Goal: Task Accomplishment & Management: Manage account settings

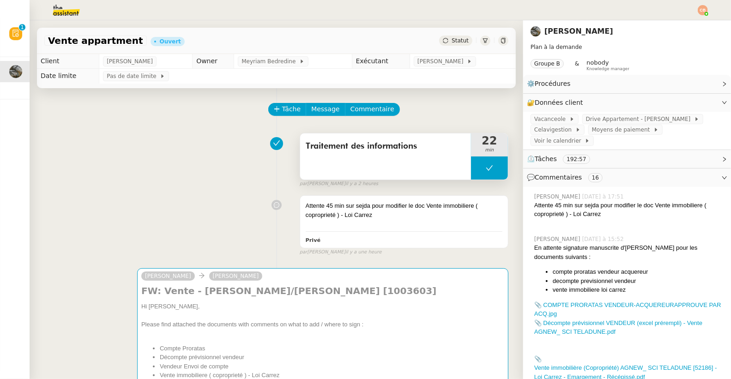
click at [475, 178] on button at bounding box center [489, 168] width 37 height 23
click at [471, 173] on div at bounding box center [480, 168] width 18 height 23
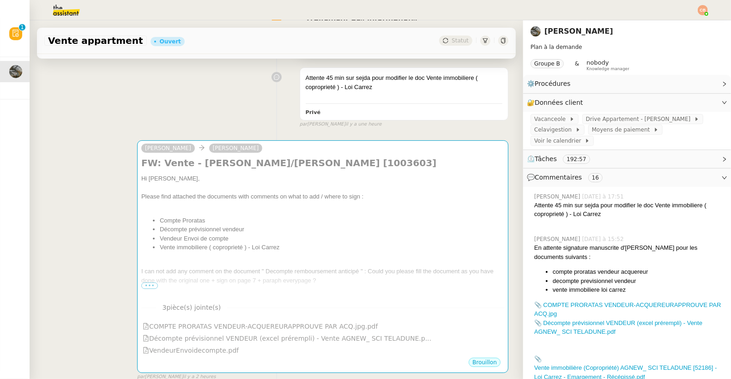
click at [309, 220] on li "Compte Proratas" at bounding box center [332, 220] width 344 height 9
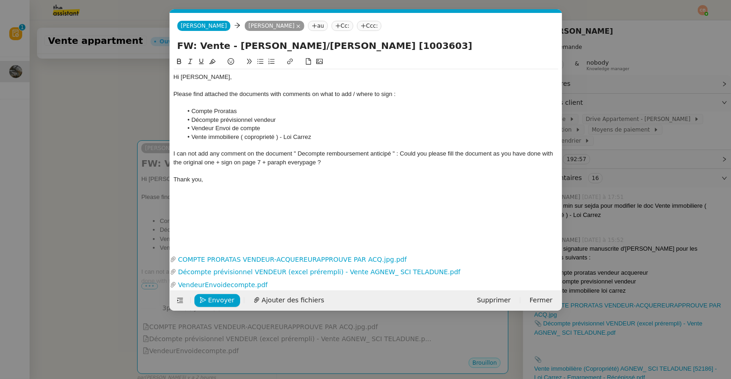
scroll to position [0, 19]
click at [267, 300] on span "Ajouter des fichiers" at bounding box center [293, 300] width 62 height 11
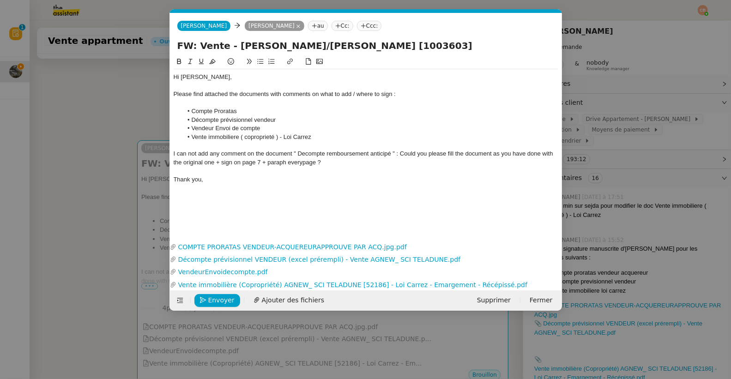
click at [309, 64] on icon at bounding box center [308, 61] width 6 height 6
drag, startPoint x: 303, startPoint y: 78, endPoint x: 173, endPoint y: 77, distance: 130.2
click at [173, 77] on nz-spin "de´compte remboursement anticipe´ pre^t.pdf 📎 de´compte remboursement anticipe´…" at bounding box center [366, 142] width 392 height 173
click at [275, 298] on span "Ajouter des fichiers" at bounding box center [293, 300] width 62 height 11
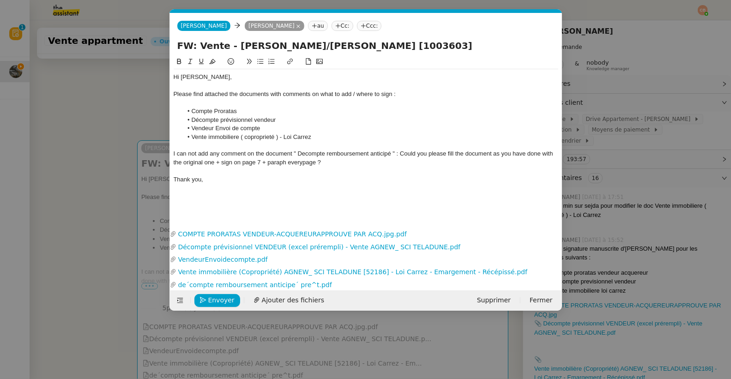
click at [400, 153] on div "I can not add any comment on the document " Decompte remboursement anticipé " :…" at bounding box center [366, 158] width 385 height 17
click at [302, 163] on div "I can not add any comment on the document " Decompte remboursement anticipé ". …" at bounding box center [366, 158] width 385 height 17
click at [318, 161] on div "I can not add any comment on the document " Decompte remboursement anticipé ". …" at bounding box center [366, 158] width 385 height 17
click at [316, 163] on div "I can not add any comment on the document " Decompte remboursement anticipé ". …" at bounding box center [366, 158] width 385 height 17
click at [216, 299] on span "Envoyer" at bounding box center [221, 300] width 26 height 11
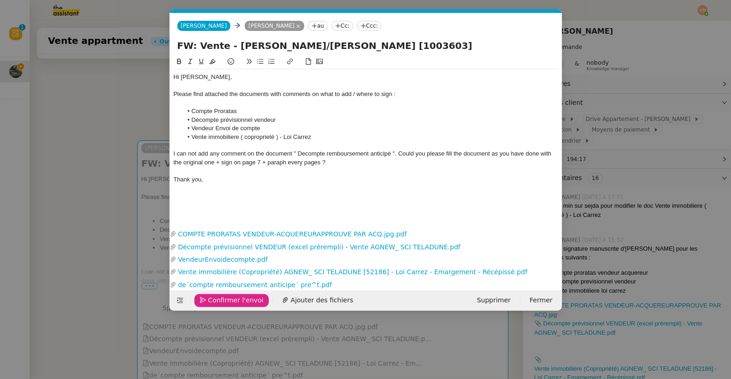
click at [216, 299] on span "Confirmer l'envoi" at bounding box center [235, 300] width 55 height 11
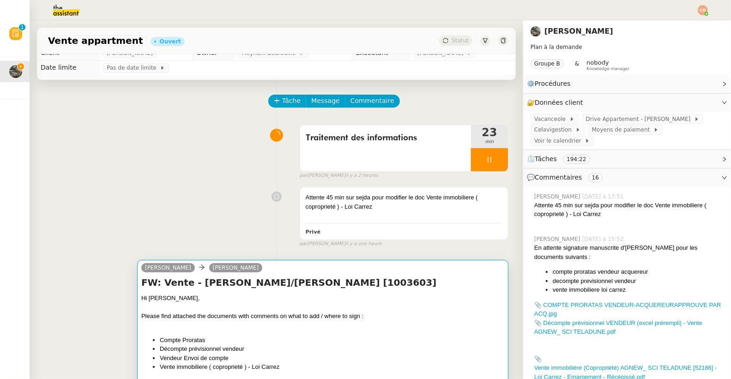
scroll to position [0, 0]
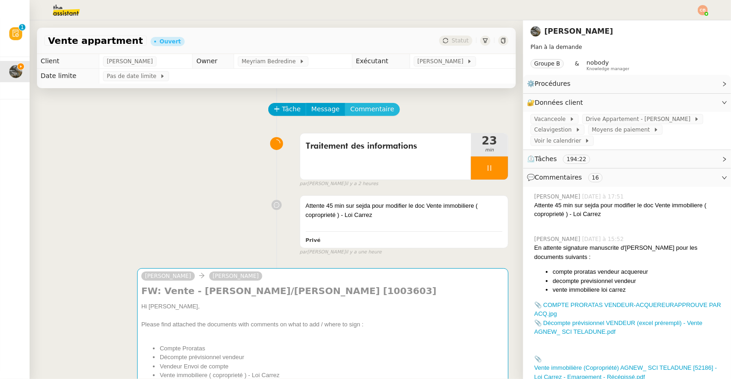
click at [350, 113] on span "Commentaire" at bounding box center [372, 109] width 44 height 11
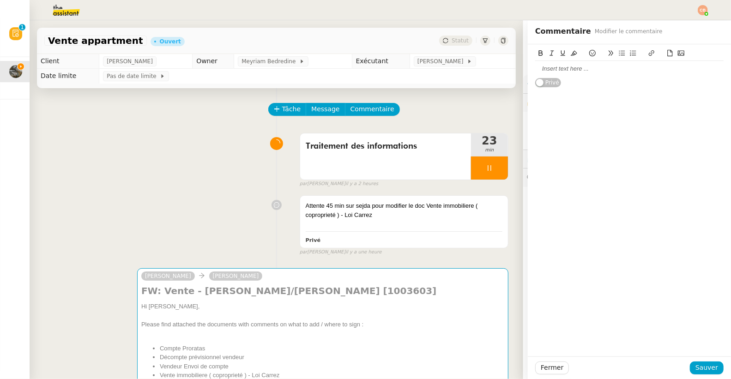
click at [557, 66] on div at bounding box center [629, 69] width 188 height 8
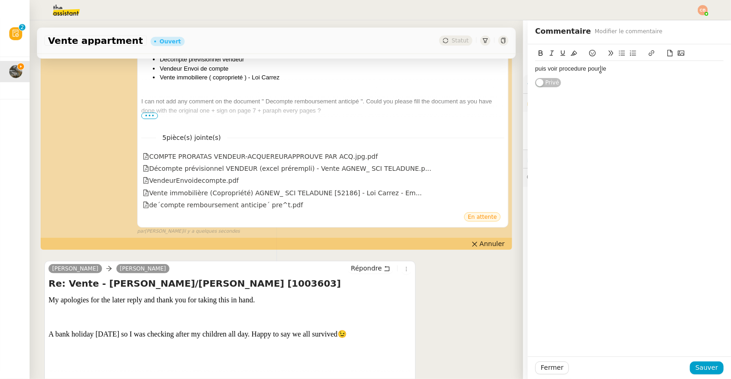
scroll to position [321, 0]
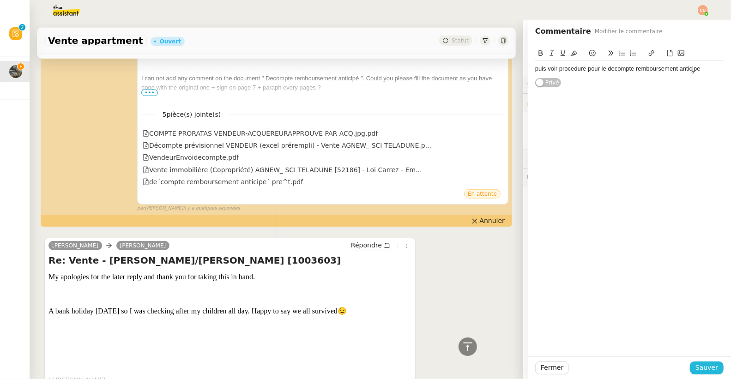
click at [695, 373] on span "Sauver" at bounding box center [706, 368] width 23 height 11
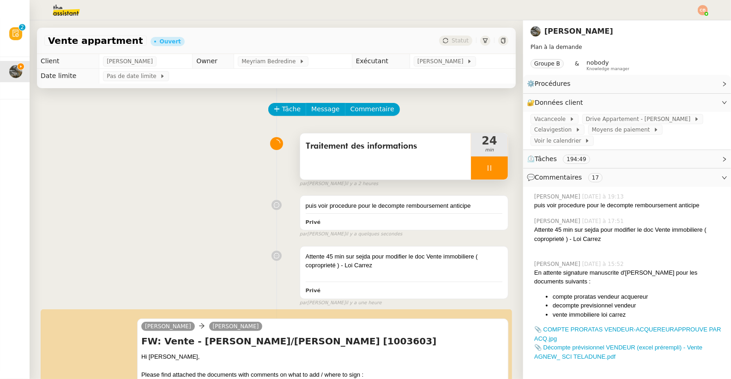
click at [483, 166] on div at bounding box center [489, 168] width 37 height 23
click at [495, 164] on icon at bounding box center [498, 167] width 7 height 7
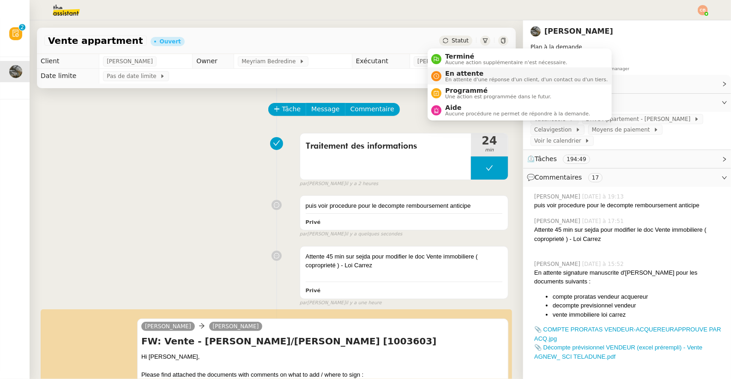
click at [450, 71] on span "En attente" at bounding box center [526, 73] width 163 height 7
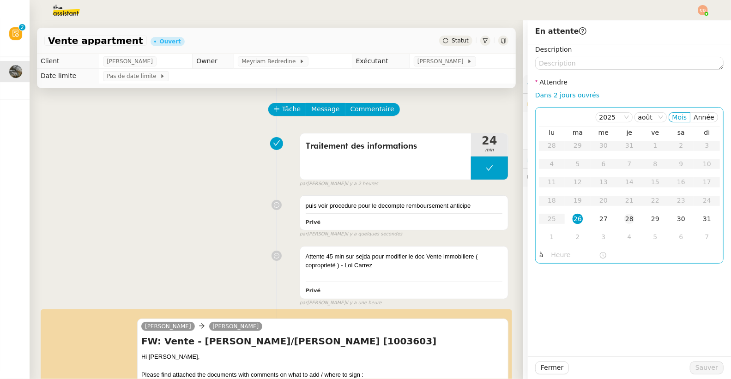
click at [624, 217] on div "28" at bounding box center [629, 219] width 10 height 10
click at [566, 254] on input "text" at bounding box center [575, 255] width 48 height 11
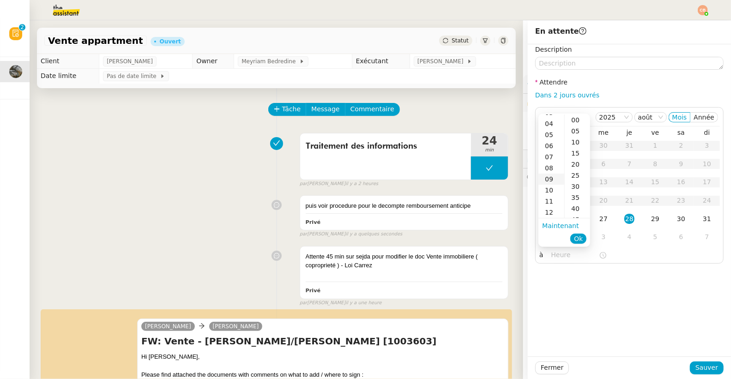
click at [552, 179] on div "09" at bounding box center [551, 179] width 26 height 11
click at [576, 119] on div "00" at bounding box center [577, 120] width 25 height 11
type input "09:00"
drag, startPoint x: 635, startPoint y: 287, endPoint x: 646, endPoint y: 312, distance: 26.9
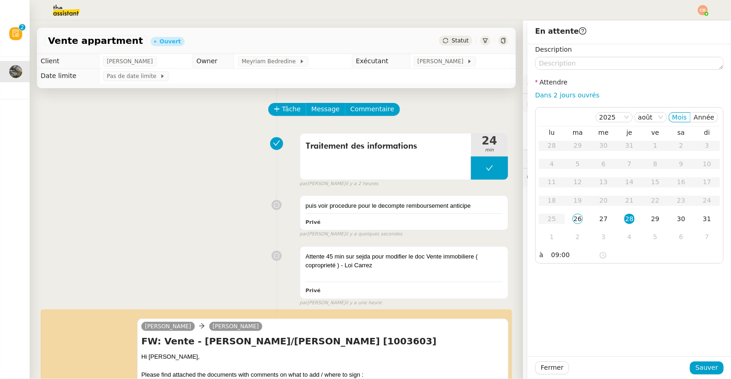
click at [635, 288] on div "Description Attendre Dans 2 jours ouvrés [DATE] [PERSON_NAME] lu ma me je ve sa…" at bounding box center [629, 200] width 203 height 312
click at [695, 367] on span "Sauver" at bounding box center [706, 368] width 23 height 11
